Goal: Task Accomplishment & Management: Manage account settings

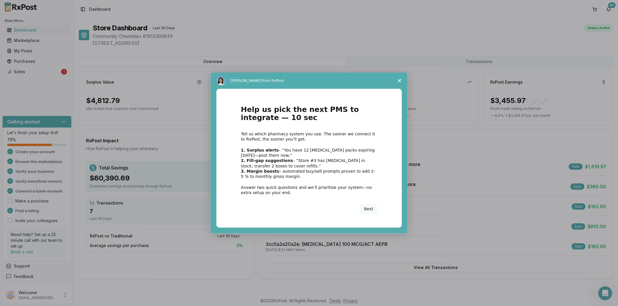
click at [12, 71] on div "Intercom messenger" at bounding box center [309, 153] width 618 height 306
click at [401, 78] on span "Close survey" at bounding box center [399, 81] width 16 height 16
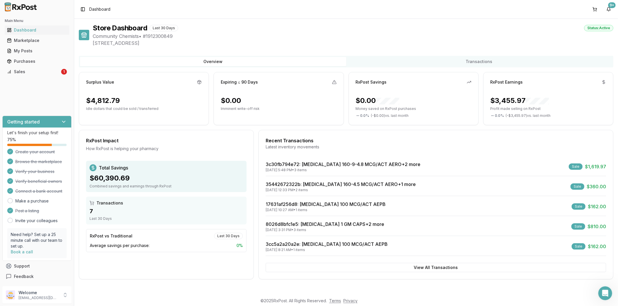
click at [41, 77] on div "Main Menu Dashboard Marketplace My Posts Purchases Sales 1" at bounding box center [37, 46] width 74 height 65
click at [40, 74] on div "Sales" at bounding box center [33, 72] width 53 height 6
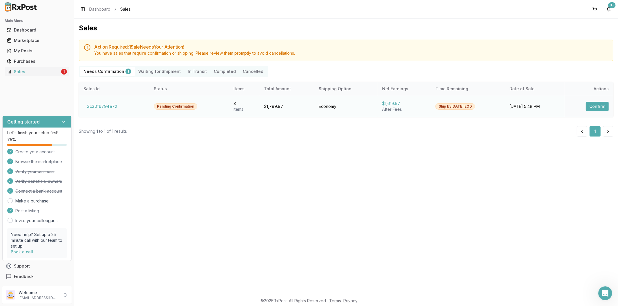
click at [358, 104] on td "Economy" at bounding box center [345, 106] width 63 height 21
click at [96, 105] on button "3c30fb794e72" at bounding box center [101, 106] width 37 height 9
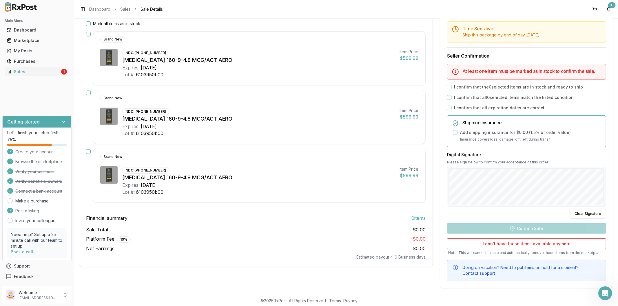
scroll to position [78, 0]
click at [89, 34] on button "button" at bounding box center [88, 34] width 5 height 5
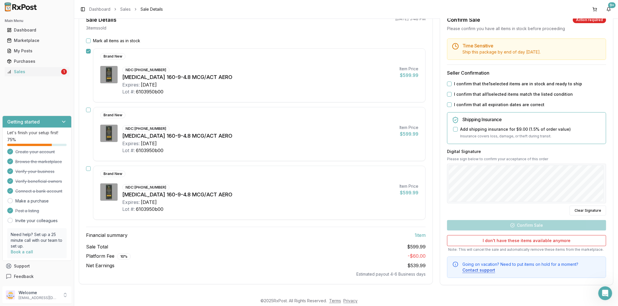
scroll to position [61, 0]
click at [86, 39] on button "Mark all items as in stock" at bounding box center [88, 41] width 5 height 5
click at [88, 169] on button "button" at bounding box center [88, 169] width 5 height 5
click at [449, 84] on button "I confirm that the 2 selected items are in stock and ready to ship" at bounding box center [449, 84] width 5 height 5
click at [449, 93] on button "I confirm that all 2 selected items match the listed condition" at bounding box center [449, 94] width 5 height 5
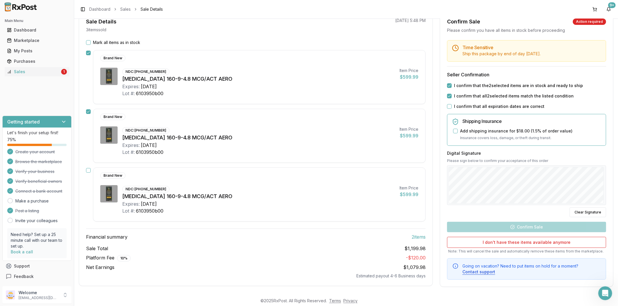
scroll to position [59, 0]
click at [88, 172] on button "button" at bounding box center [88, 171] width 5 height 5
click at [450, 106] on div "I confirm that all expiration dates are correct" at bounding box center [526, 107] width 159 height 6
click at [449, 106] on button "I confirm that all expiration dates are correct" at bounding box center [449, 107] width 5 height 5
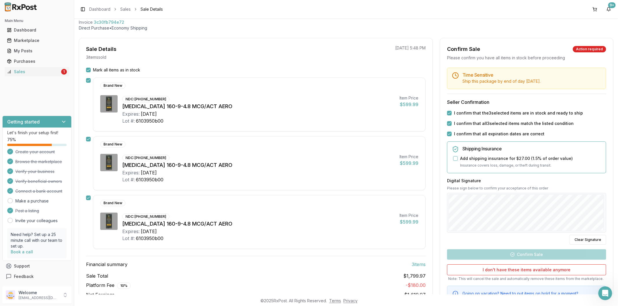
scroll to position [61, 0]
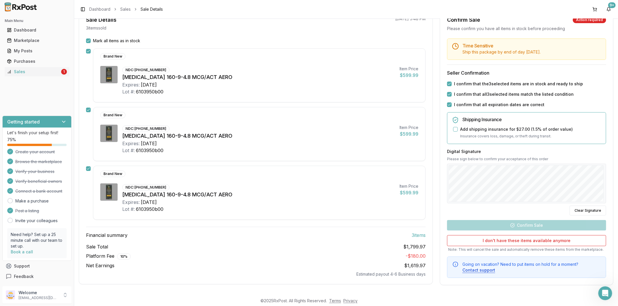
click at [477, 208] on div "Digital Signature Please sign below to confirm your acceptance of this order Cl…" at bounding box center [526, 182] width 159 height 67
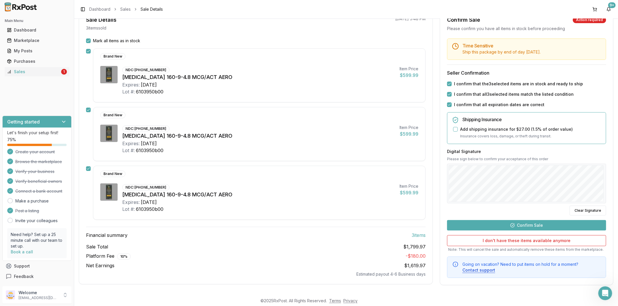
click at [473, 222] on button "Confirm Sale" at bounding box center [526, 225] width 159 height 10
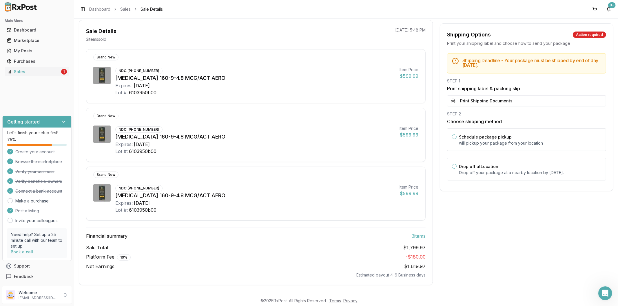
scroll to position [51, 0]
click at [472, 103] on button "Print Shipping Documents" at bounding box center [526, 101] width 159 height 11
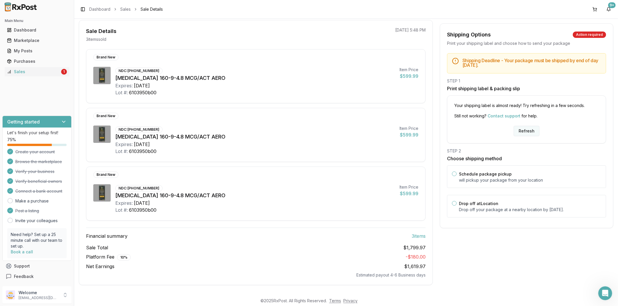
click at [525, 132] on button "Refresh" at bounding box center [527, 131] width 26 height 10
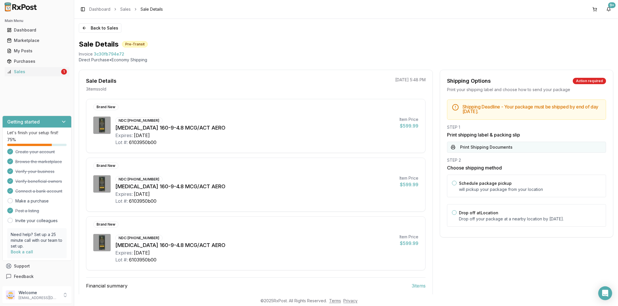
click at [494, 149] on button "Print Shipping Documents" at bounding box center [526, 147] width 159 height 11
